Goal: Find contact information: Find contact information

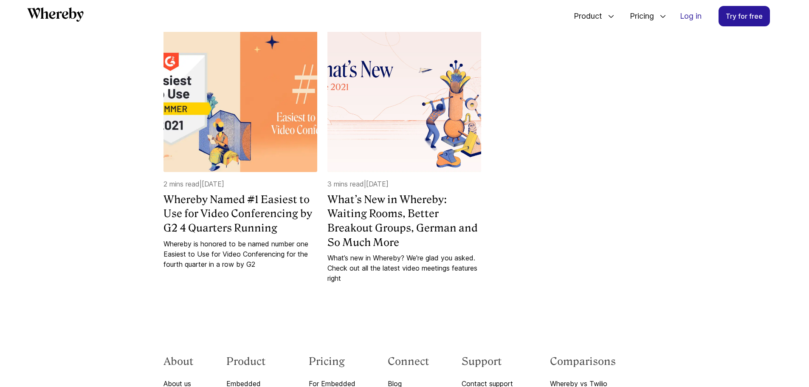
scroll to position [1158, 0]
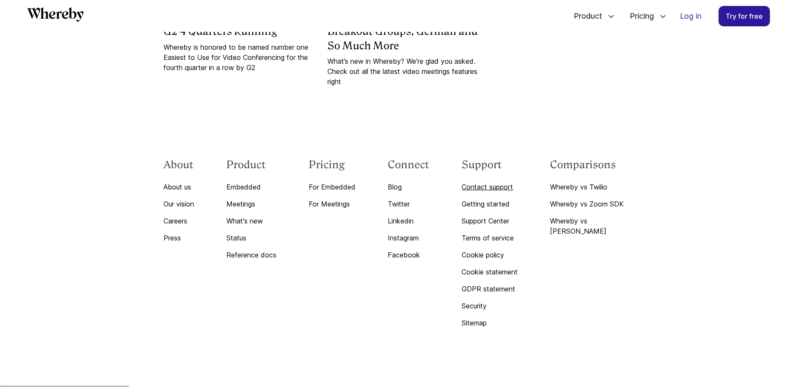
click at [503, 188] on link "Contact support" at bounding box center [490, 187] width 56 height 10
click at [507, 189] on link "Contact support" at bounding box center [490, 187] width 56 height 10
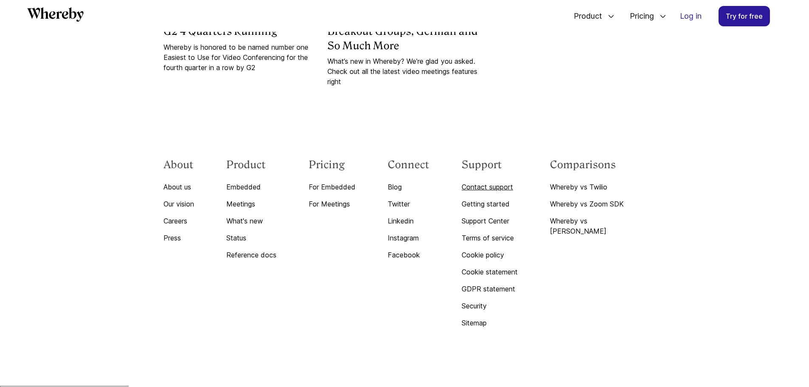
click at [507, 189] on link "Contact support" at bounding box center [490, 187] width 56 height 10
click at [506, 187] on link "Contact support" at bounding box center [490, 187] width 56 height 10
click at [673, 16] on ul "Product Embedded Easily add custom video calls to your website or app Meetings …" at bounding box center [673, 16] width 218 height 28
click at [688, 16] on link "Log in" at bounding box center [691, 16] width 35 height 20
